Goal: Information Seeking & Learning: Learn about a topic

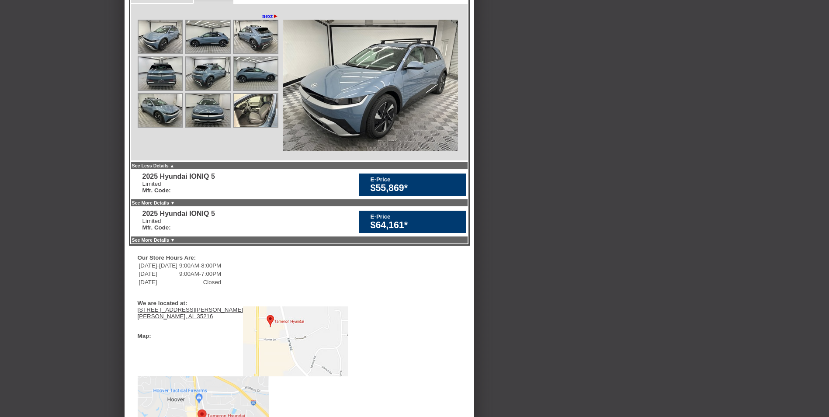
scroll to position [370, 0]
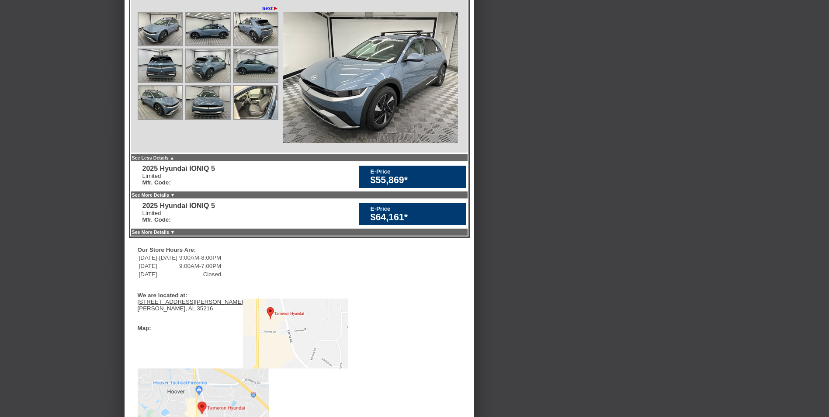
click at [165, 198] on link "See More Details ▼" at bounding box center [153, 194] width 43 height 5
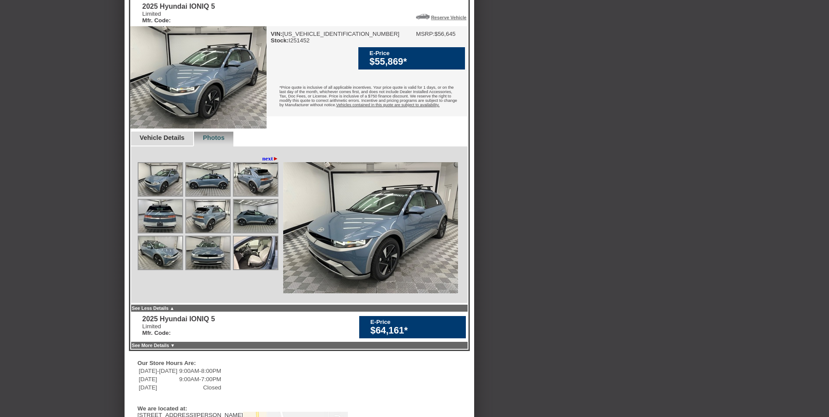
scroll to position [546, 0]
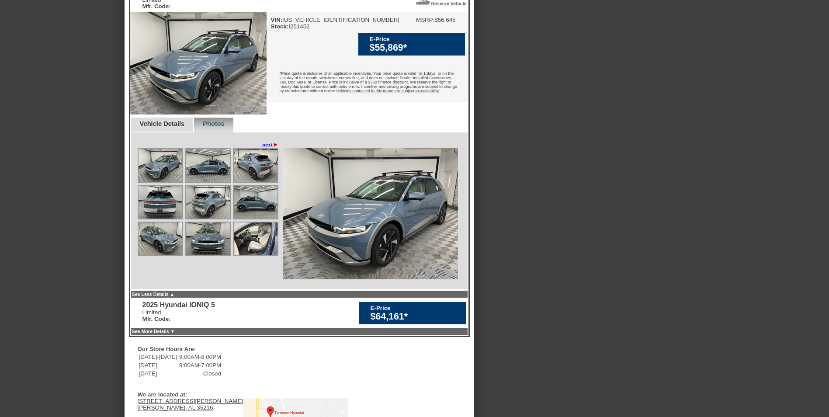
click at [159, 334] on link "See More Details ▼" at bounding box center [153, 331] width 43 height 5
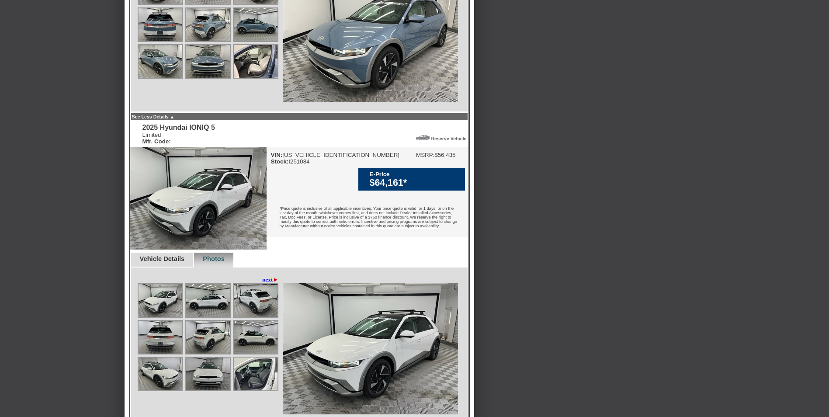
scroll to position [768, 0]
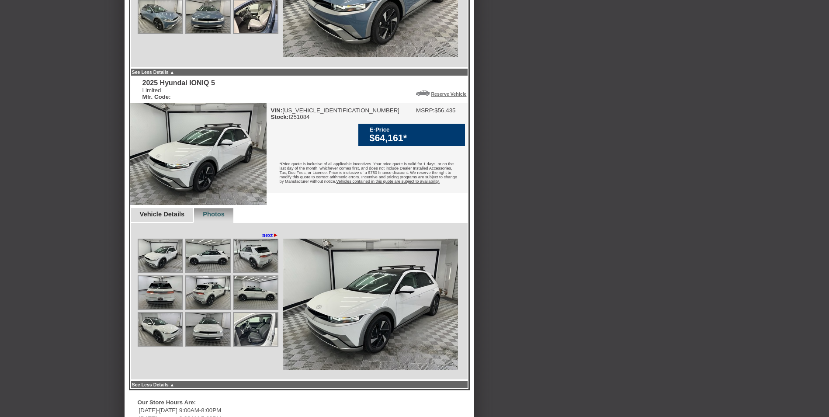
click at [262, 239] on link "next ►" at bounding box center [270, 235] width 17 height 7
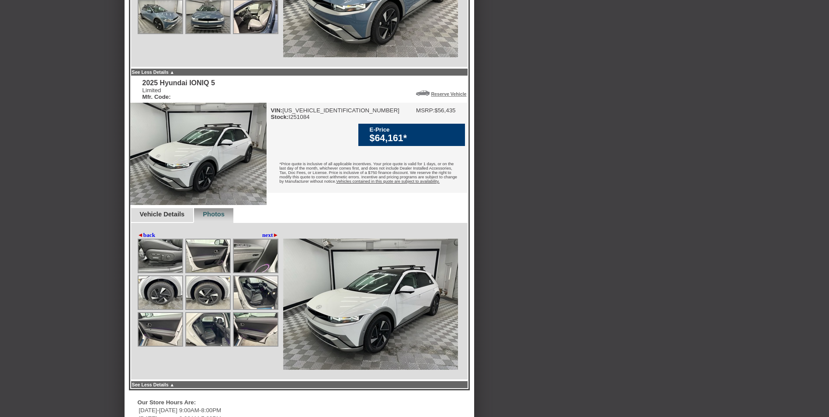
click at [267, 239] on link "next ►" at bounding box center [270, 235] width 17 height 7
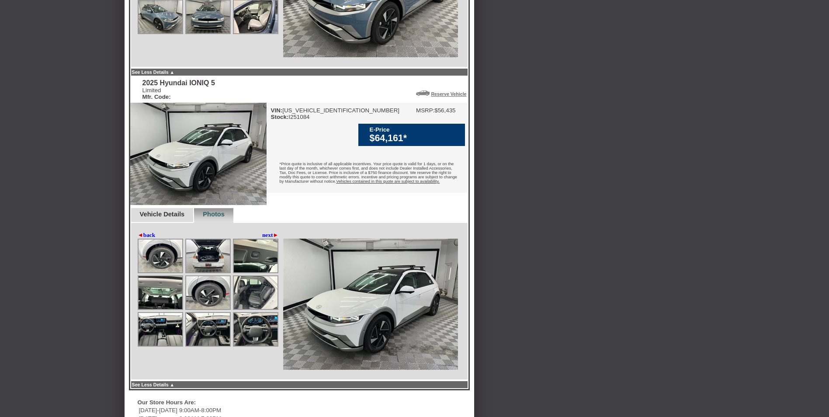
click at [206, 268] on img at bounding box center [208, 255] width 44 height 33
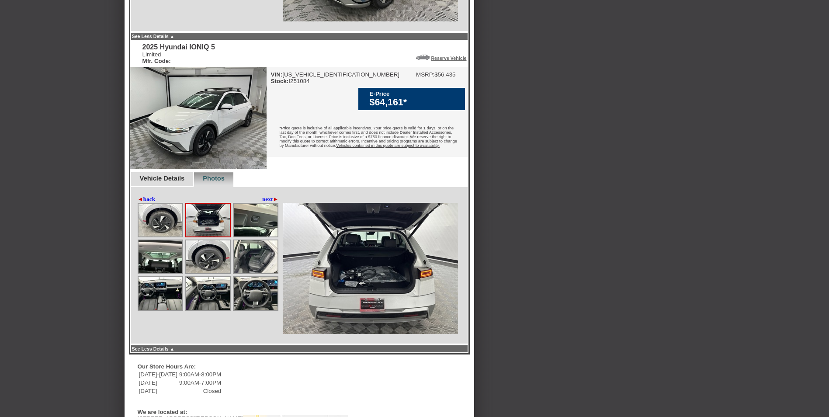
scroll to position [740, 0]
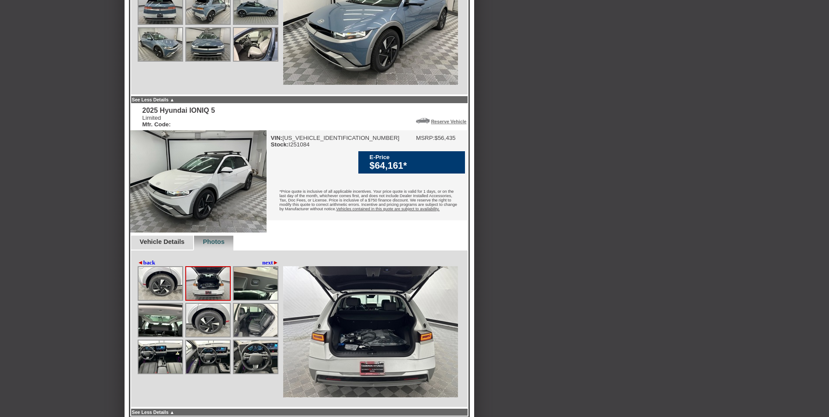
click at [403, 171] on div "$64,161*" at bounding box center [415, 165] width 91 height 11
click at [418, 169] on div "$64,161*" at bounding box center [415, 165] width 91 height 11
click at [390, 171] on div "$64,161*" at bounding box center [415, 165] width 91 height 11
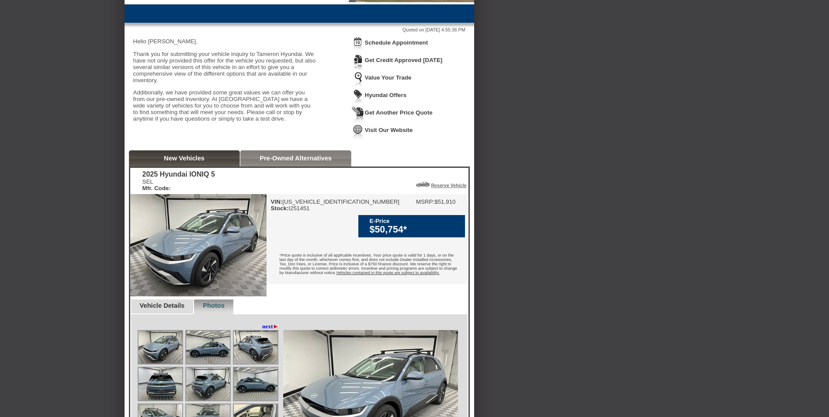
scroll to position [0, 0]
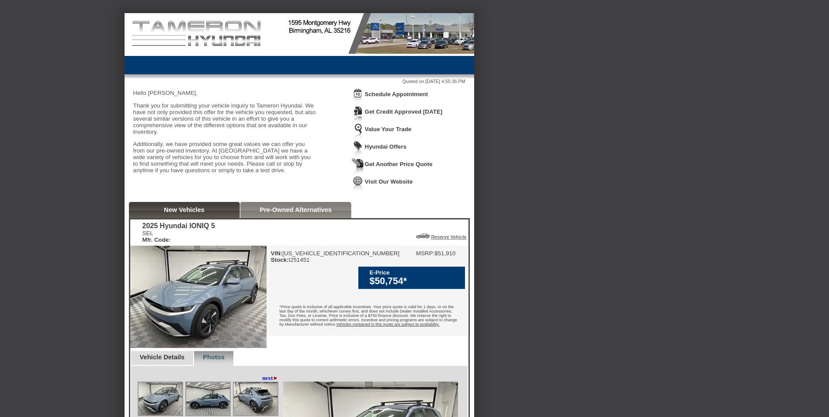
click at [290, 213] on link "Pre-Owned Alternatives" at bounding box center [296, 209] width 72 height 7
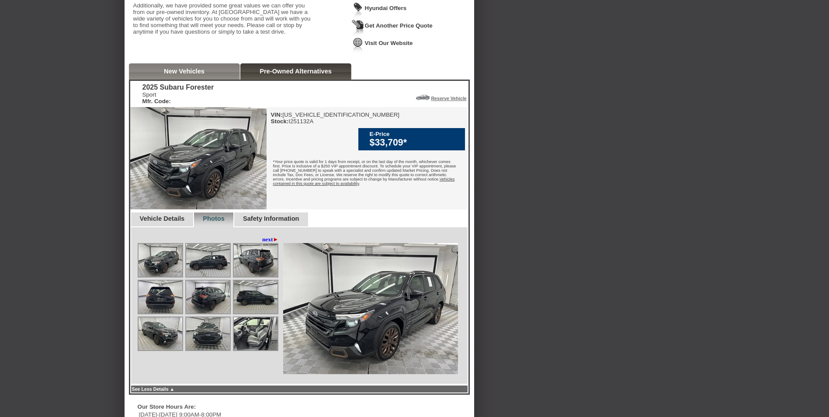
scroll to position [177, 0]
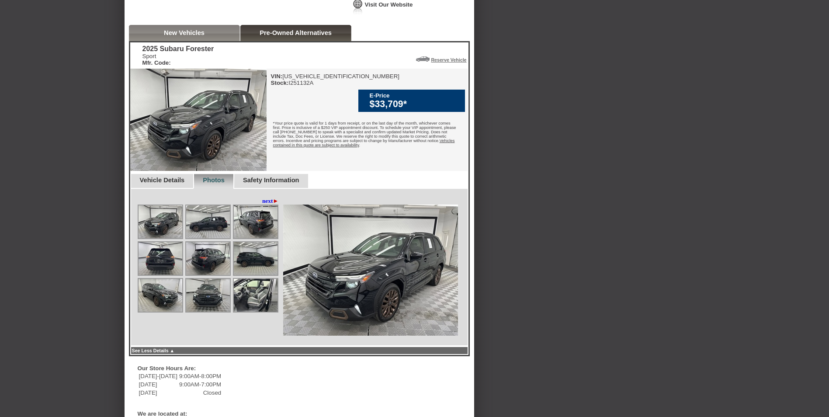
click at [180, 184] on link "Vehicle Details" at bounding box center [162, 180] width 45 height 7
